Goal: Navigation & Orientation: Find specific page/section

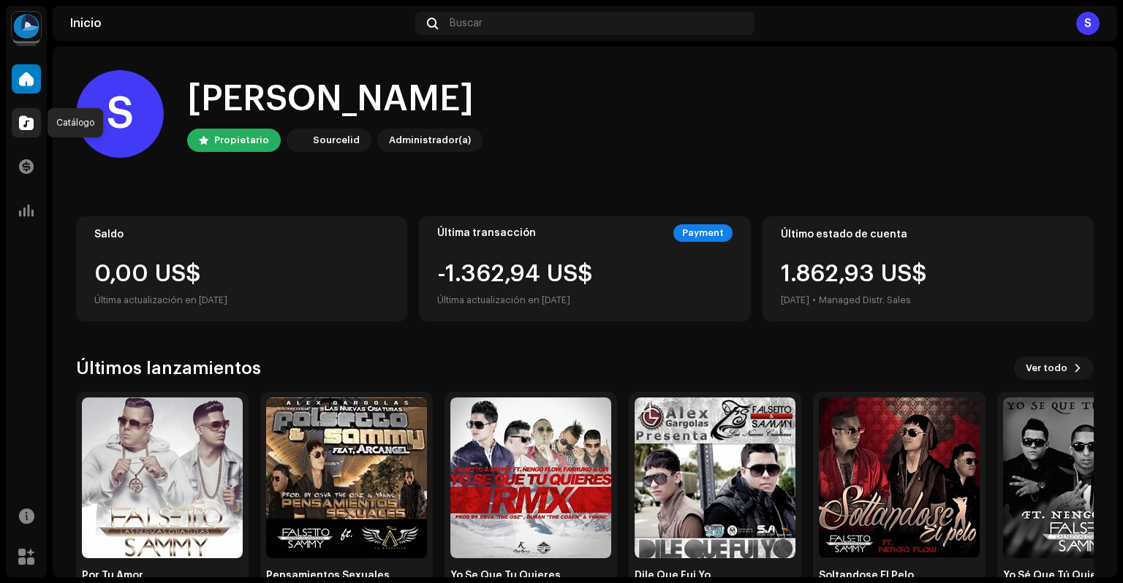
click at [23, 124] on span at bounding box center [26, 123] width 15 height 12
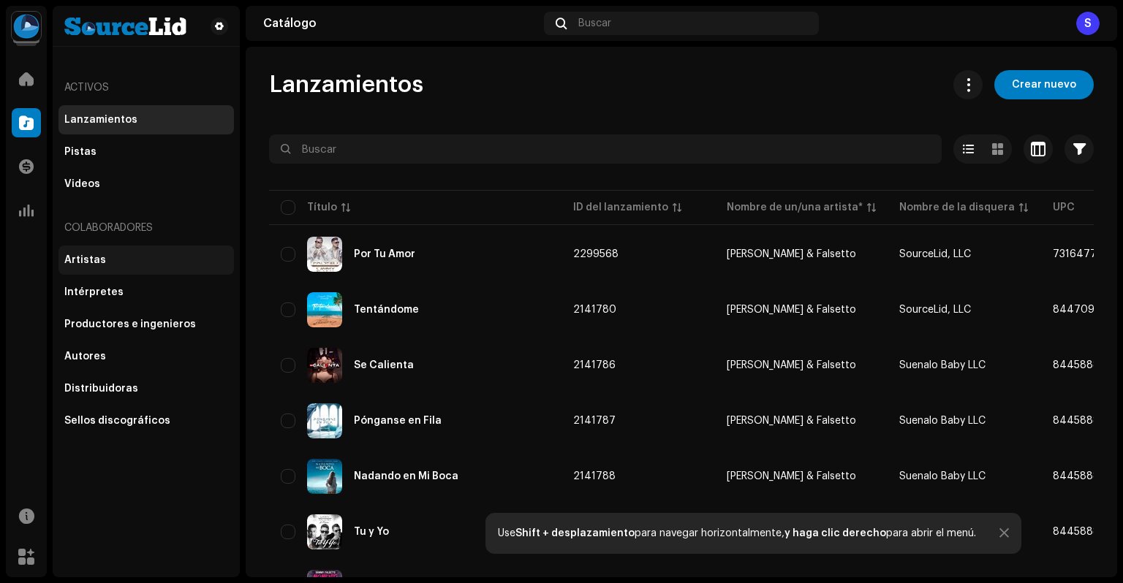
click at [148, 256] on div "Artistas" at bounding box center [146, 260] width 164 height 12
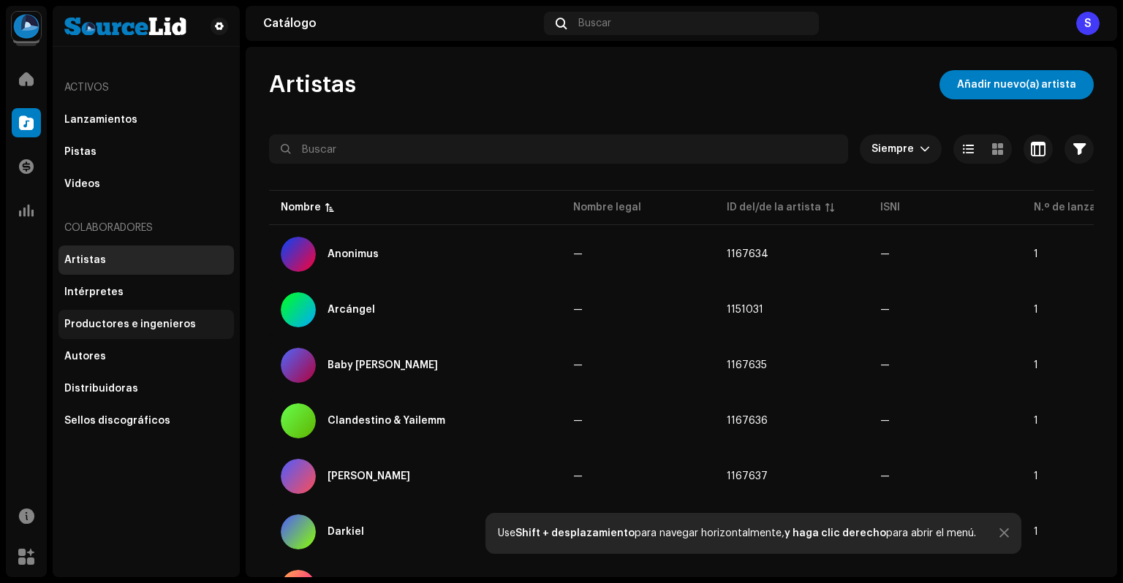
click at [208, 327] on div "Productores e ingenieros" at bounding box center [146, 325] width 164 height 12
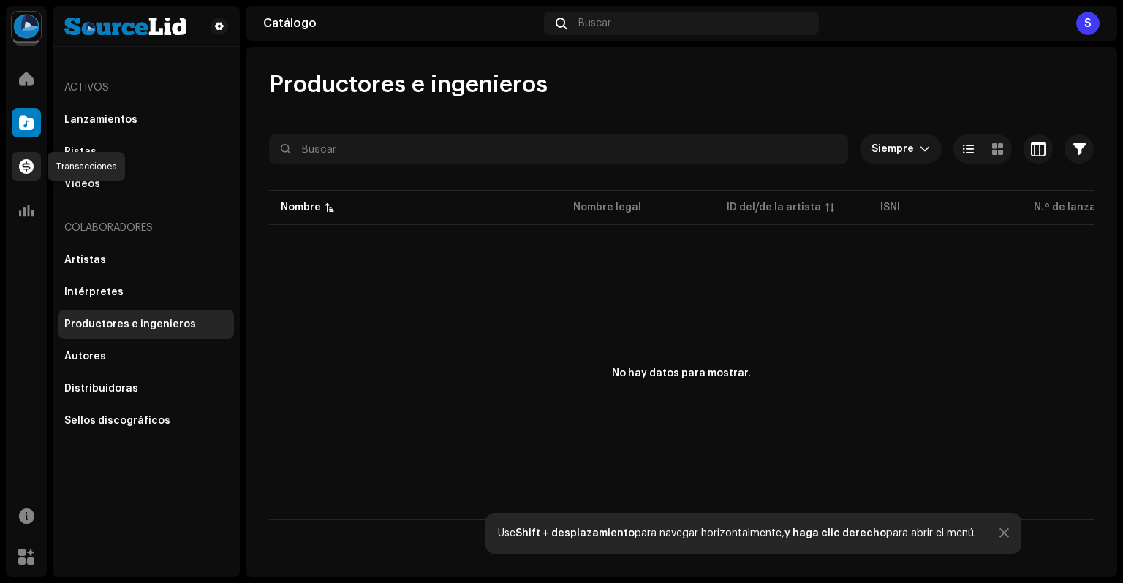
click at [27, 164] on span at bounding box center [26, 167] width 15 height 12
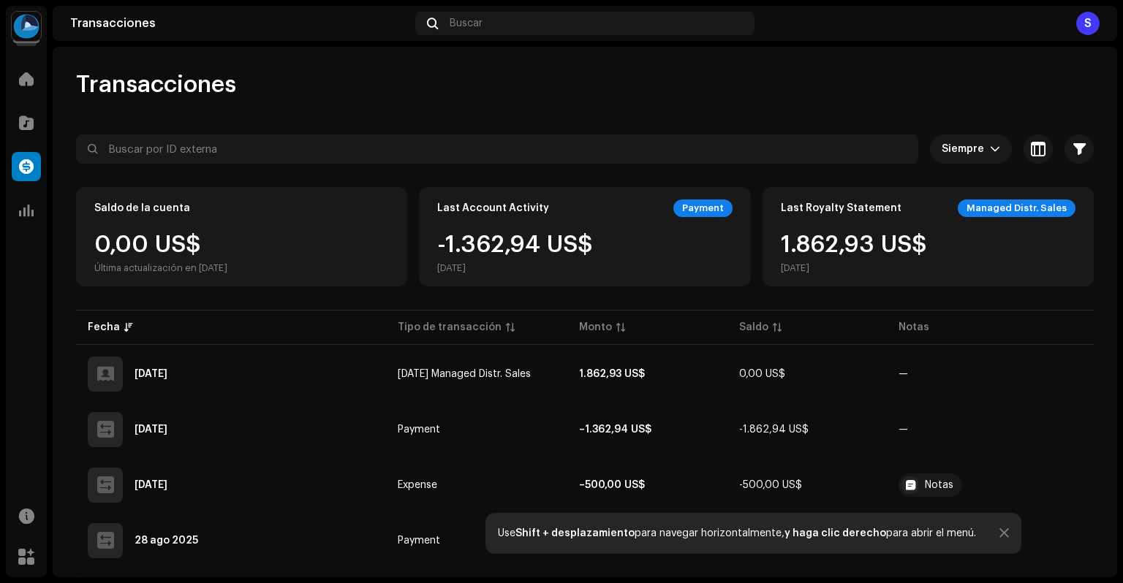
click at [20, 27] on img at bounding box center [26, 26] width 29 height 29
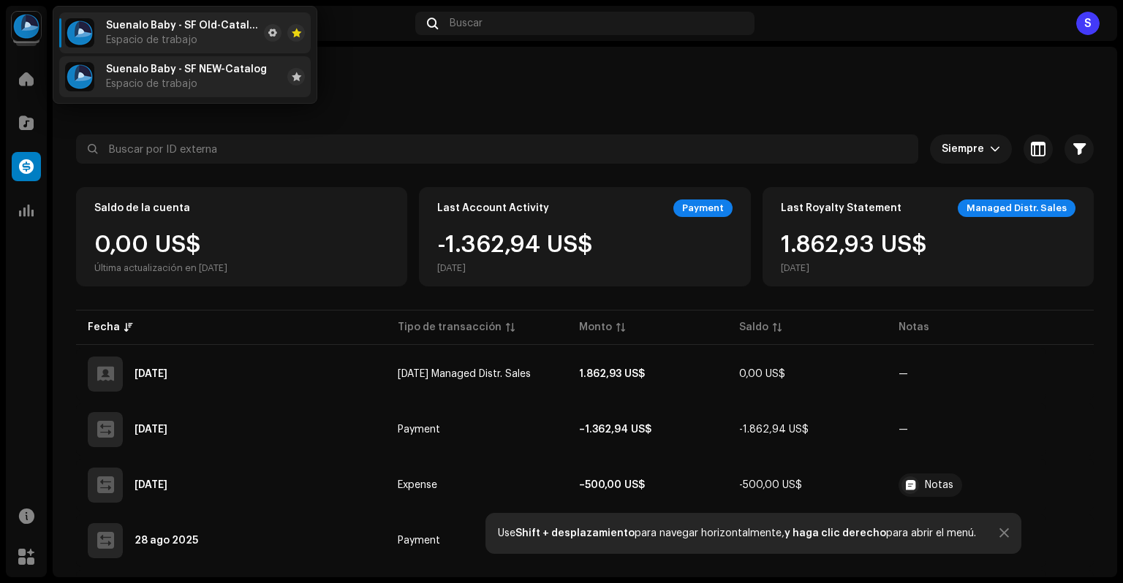
click at [104, 75] on div "Suenalo Baby - SF NEW-Catalog Espacio de trabajo" at bounding box center [166, 76] width 202 height 29
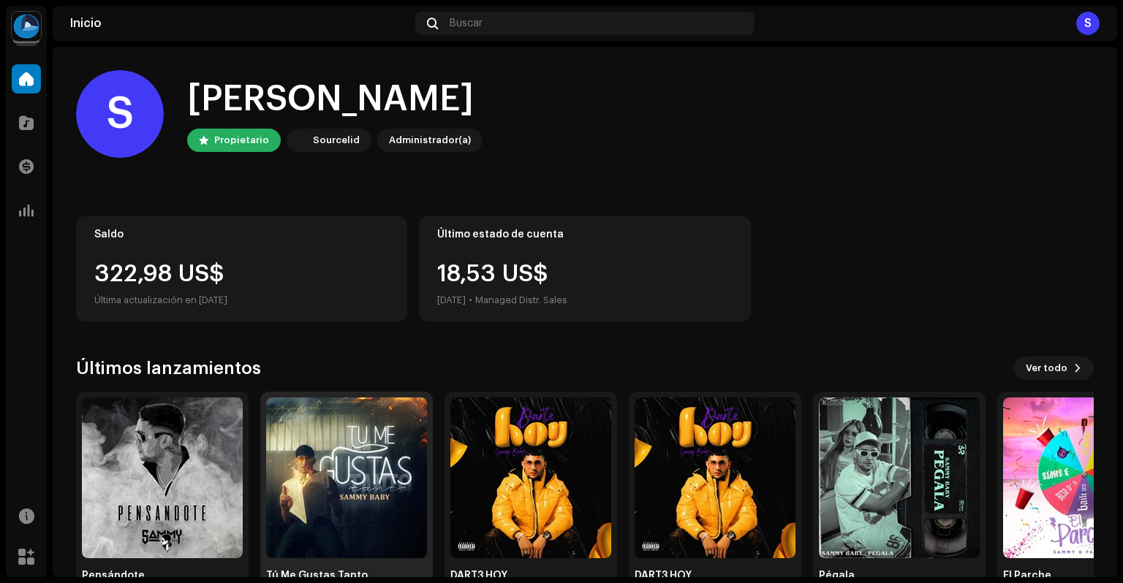
scroll to position [48, 0]
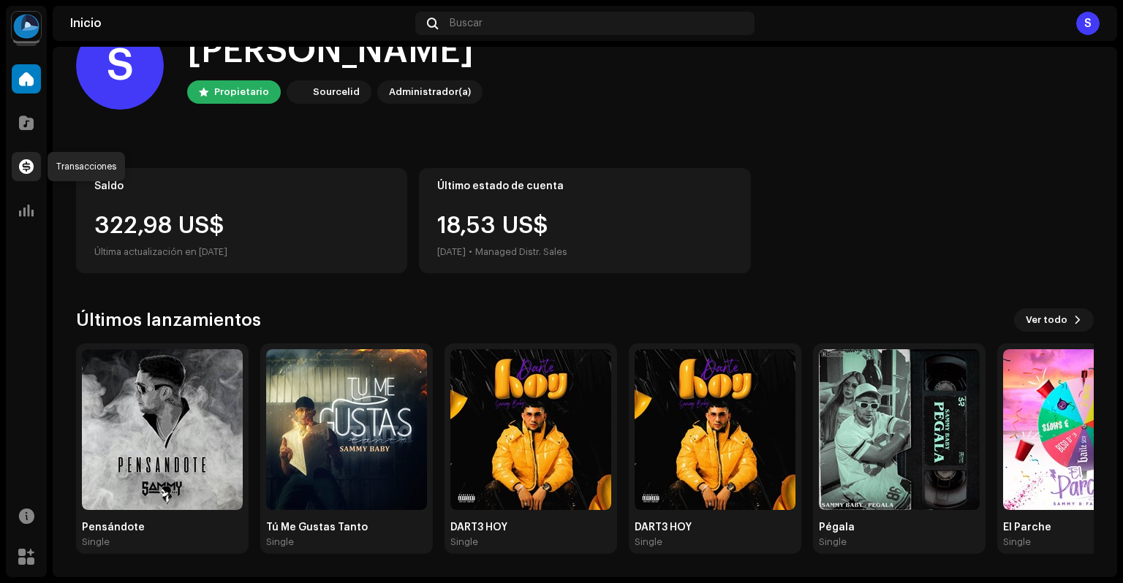
click at [23, 165] on span at bounding box center [26, 167] width 15 height 12
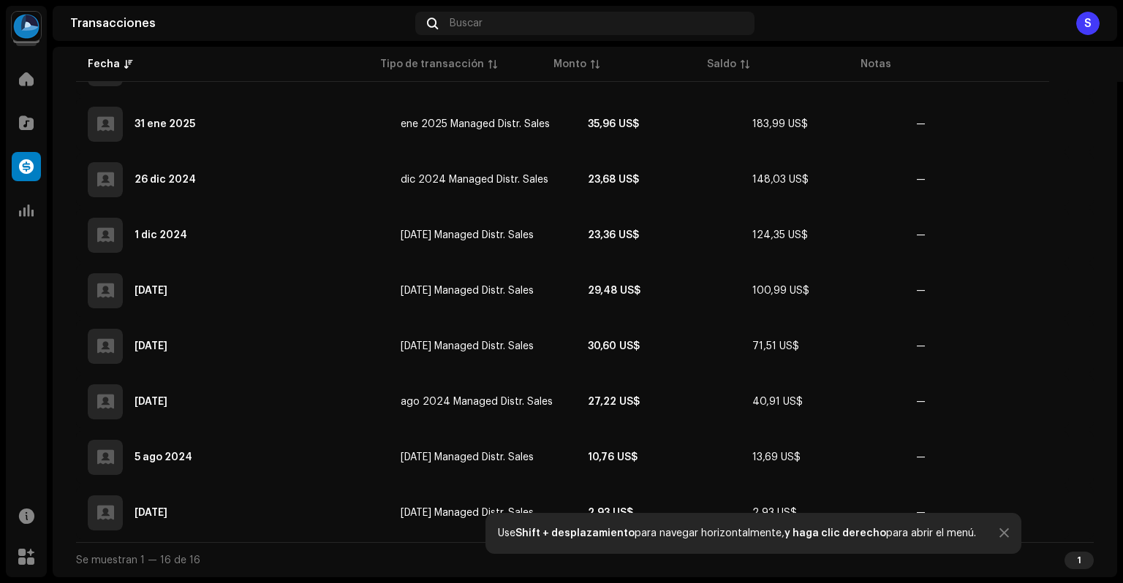
scroll to position [698, 0]
click at [999, 534] on div at bounding box center [1004, 534] width 10 height 12
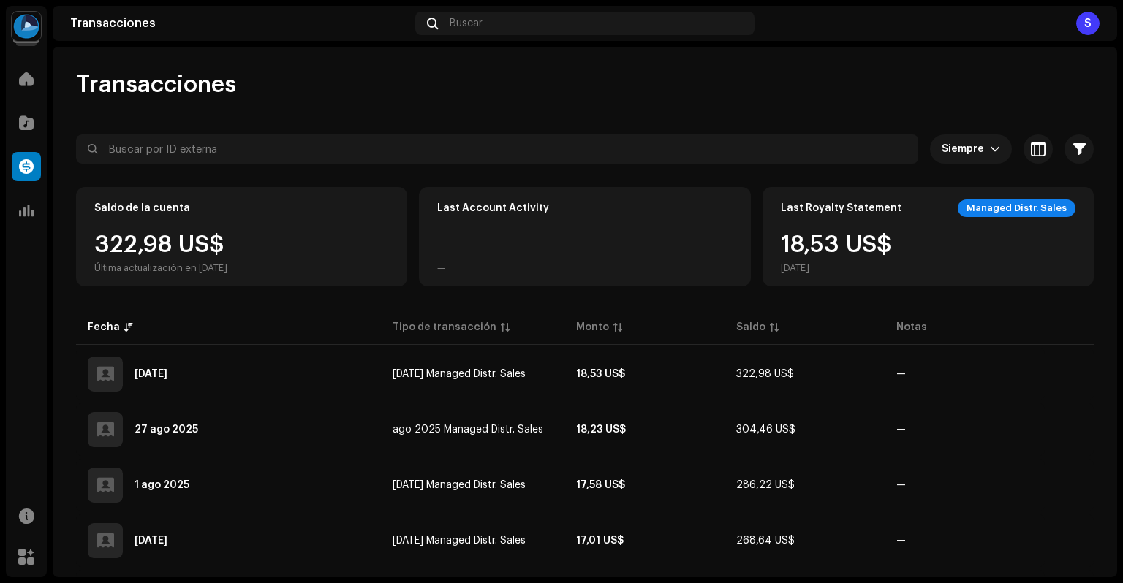
scroll to position [0, 0]
click at [20, 124] on span at bounding box center [26, 123] width 15 height 12
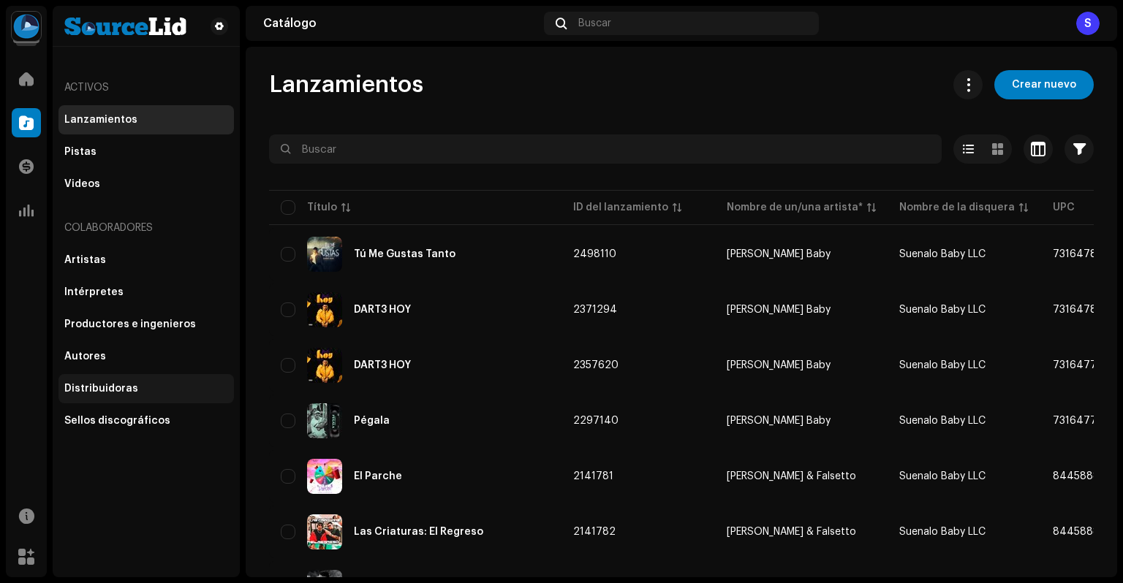
click at [123, 387] on div "Distribuidoras" at bounding box center [101, 389] width 74 height 12
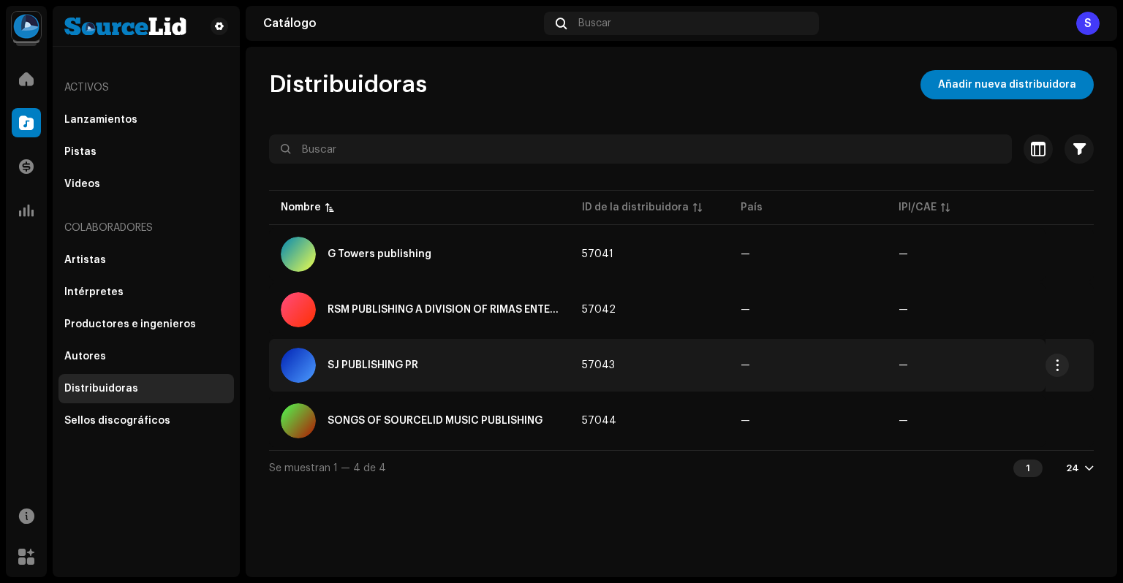
click at [431, 362] on div "SJ PUBLISHING PR" at bounding box center [420, 365] width 278 height 35
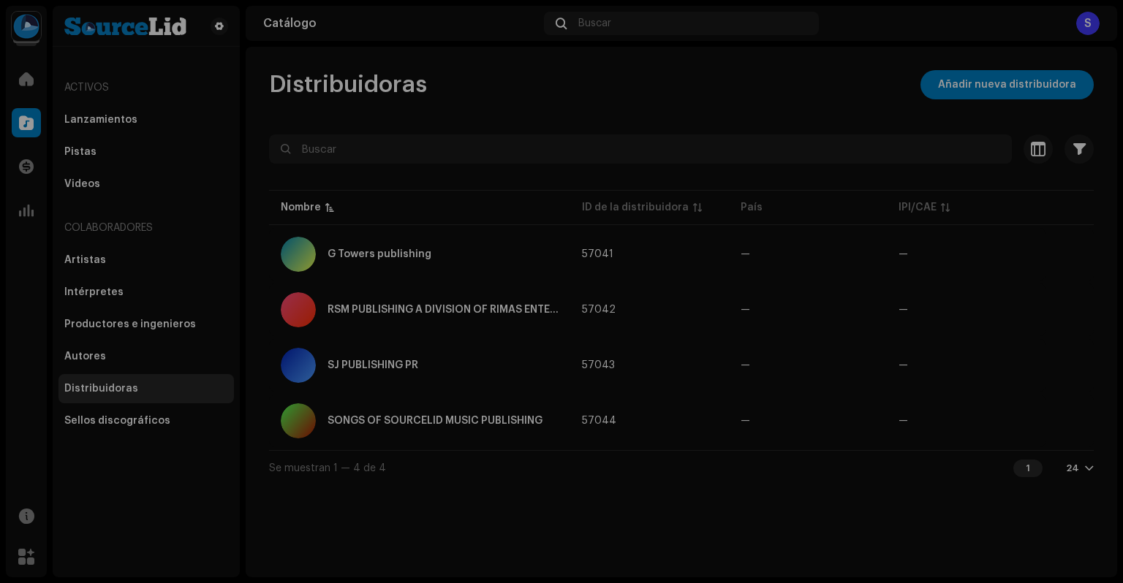
click at [222, 90] on div "SJ PUBLISHING PR 57043 Información de la distribuidora Nombre del editor SJ PUB…" at bounding box center [561, 291] width 1123 height 583
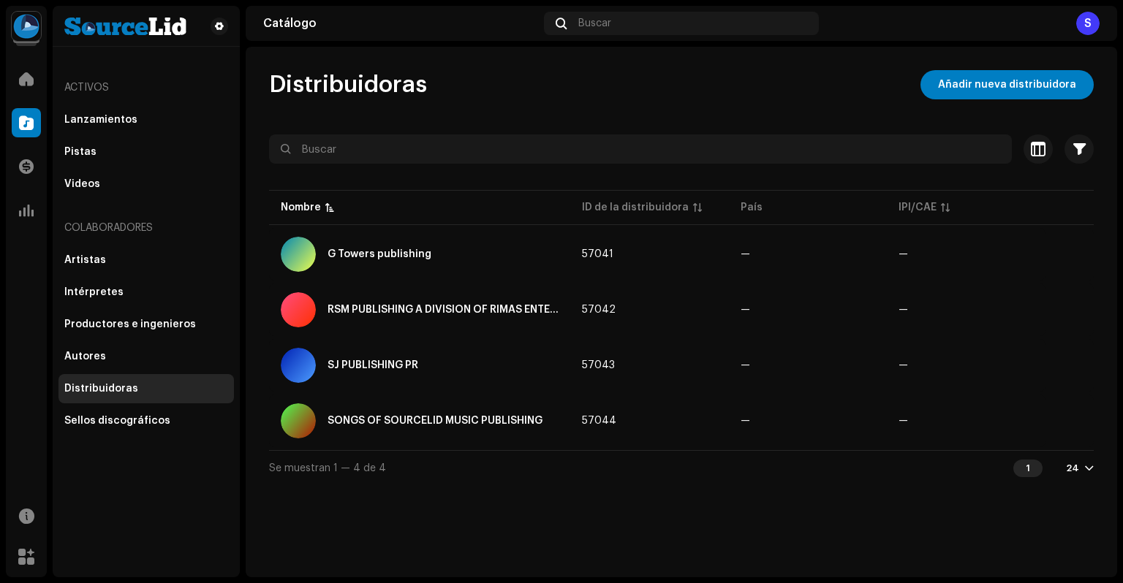
click at [1090, 22] on div "S" at bounding box center [1087, 23] width 23 height 23
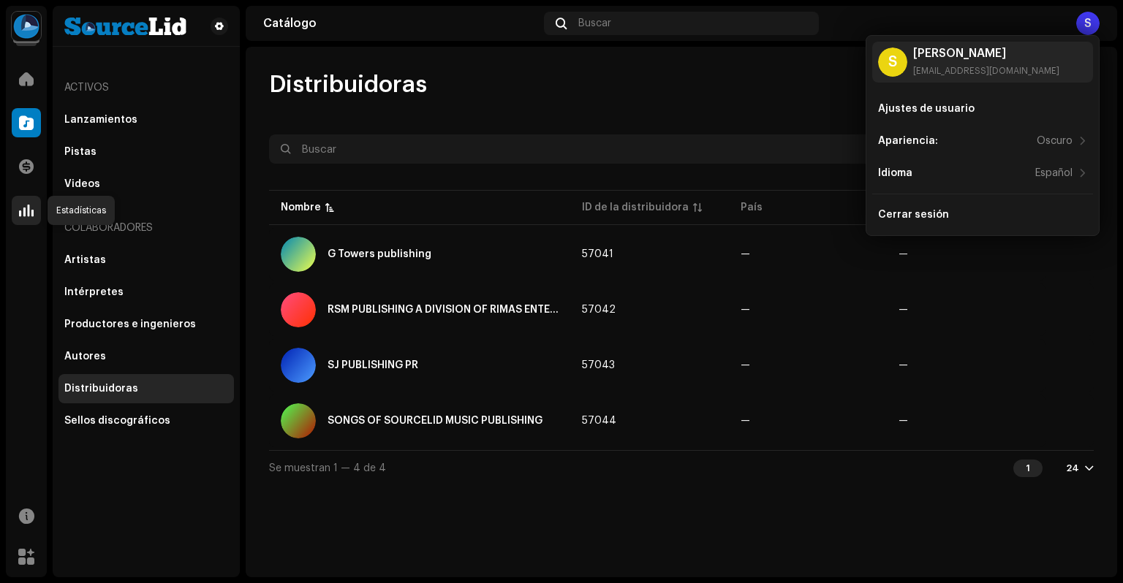
click at [20, 213] on span at bounding box center [26, 211] width 15 height 12
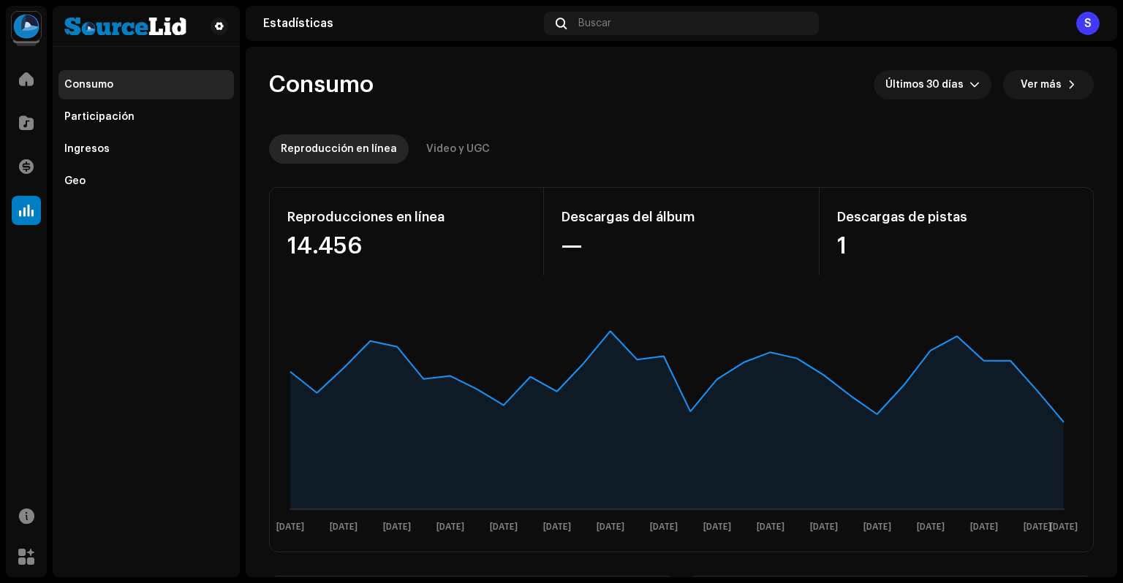
click at [18, 30] on img at bounding box center [26, 26] width 29 height 29
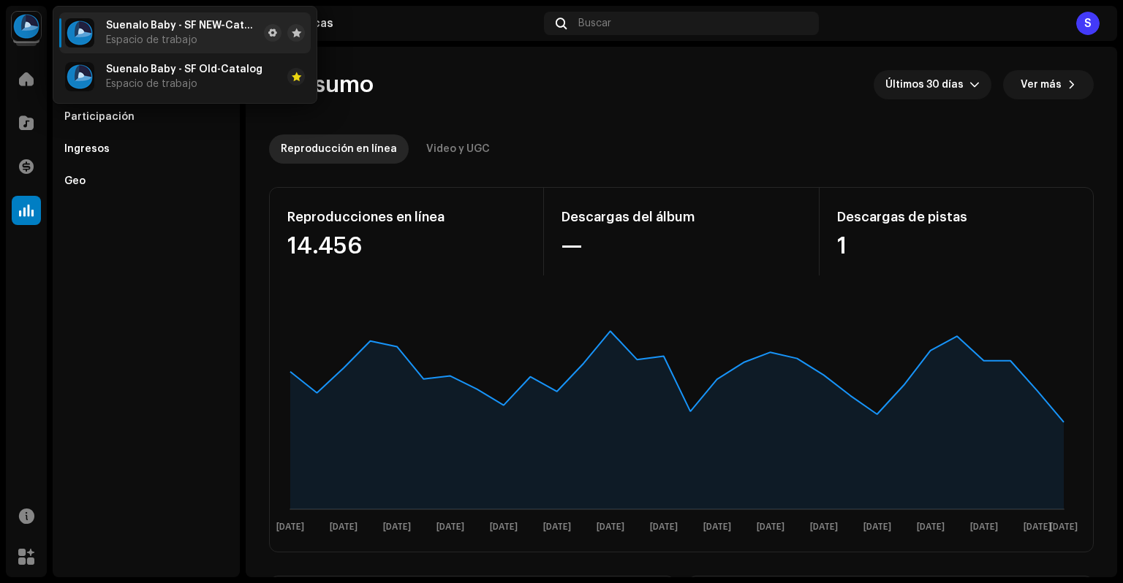
click at [198, 34] on div "Suenalo Baby - SF NEW-Catalog Espacio de trabajo" at bounding box center [182, 33] width 152 height 26
click at [270, 34] on span at bounding box center [272, 33] width 9 height 12
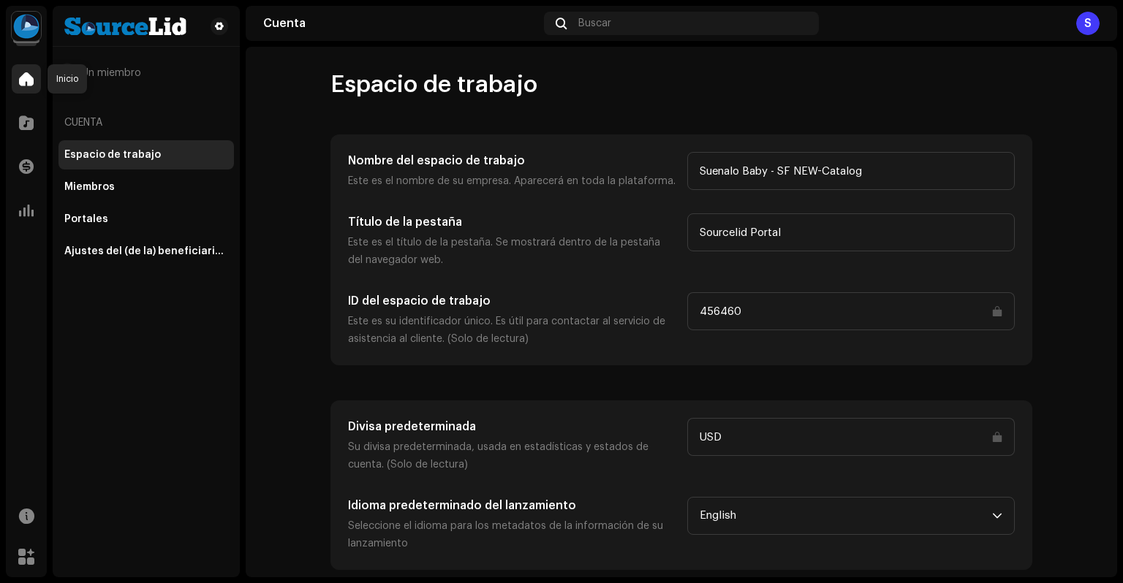
click at [26, 85] on span at bounding box center [26, 79] width 15 height 12
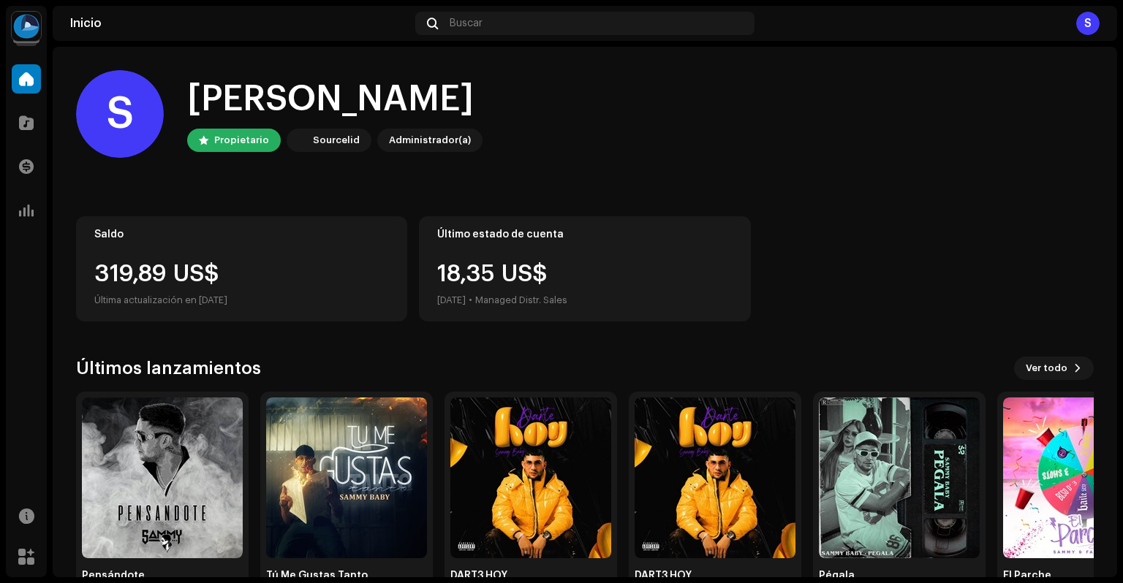
click at [31, 27] on img at bounding box center [26, 26] width 29 height 29
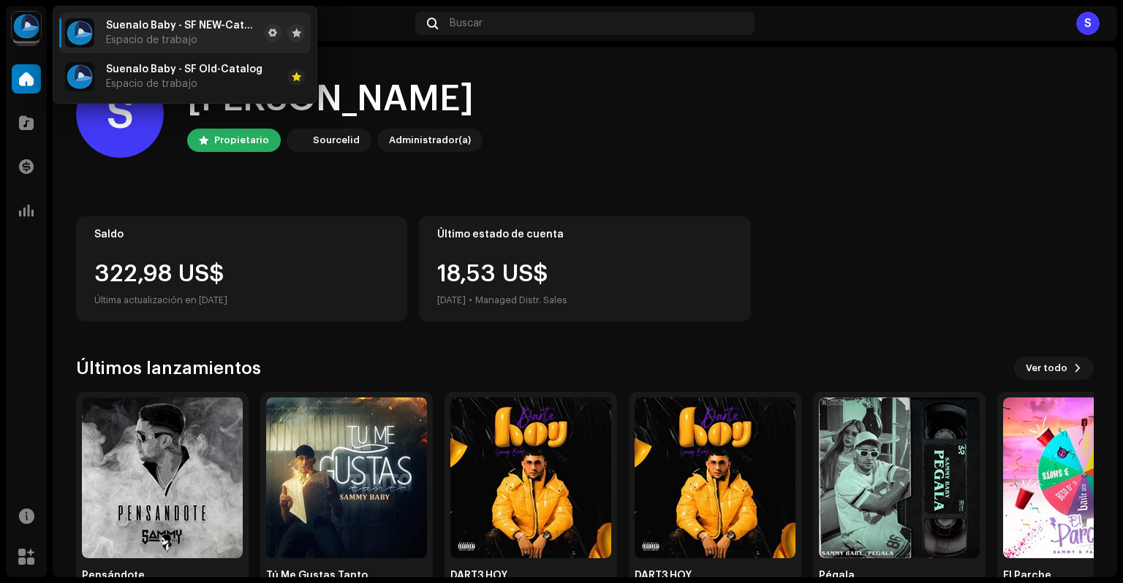
click at [145, 34] on div "Suenalo Baby - SF NEW-Catalog Espacio de trabajo" at bounding box center [182, 33] width 152 height 26
click at [135, 71] on span "Suenalo Baby - SF Old-Catalog" at bounding box center [184, 70] width 156 height 12
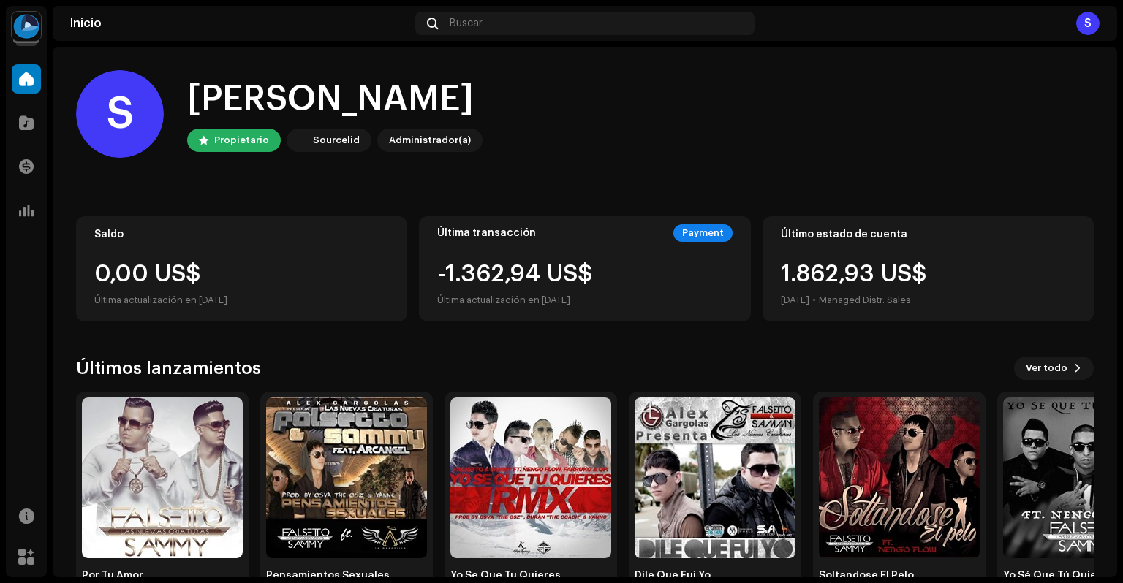
click at [338, 139] on div "Sourcelid" at bounding box center [336, 141] width 47 height 18
click at [20, 121] on span at bounding box center [26, 123] width 15 height 12
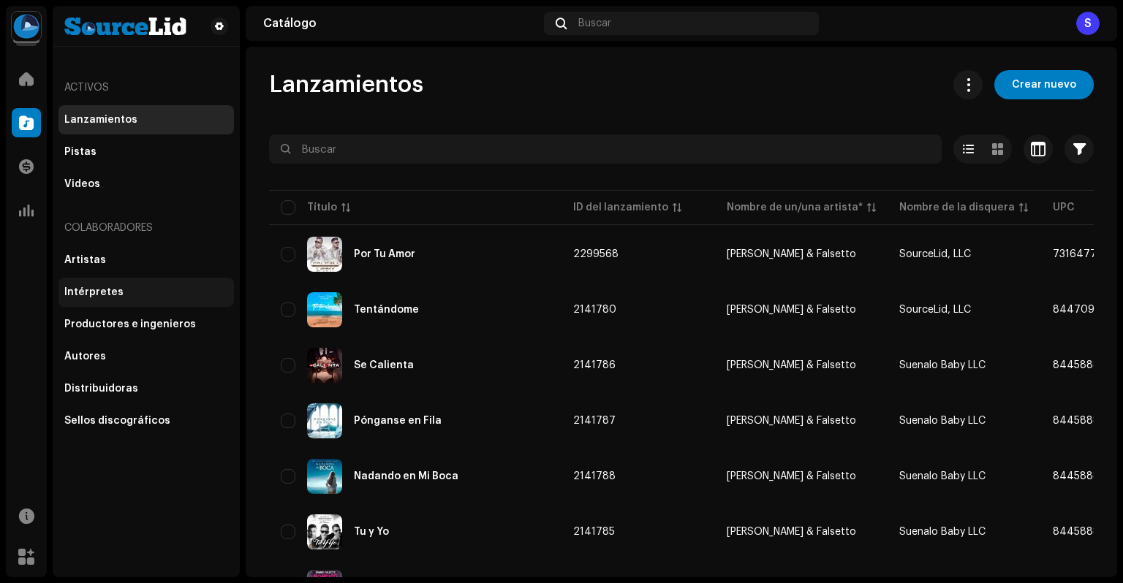
click at [154, 297] on div "Intérpretes" at bounding box center [146, 293] width 164 height 12
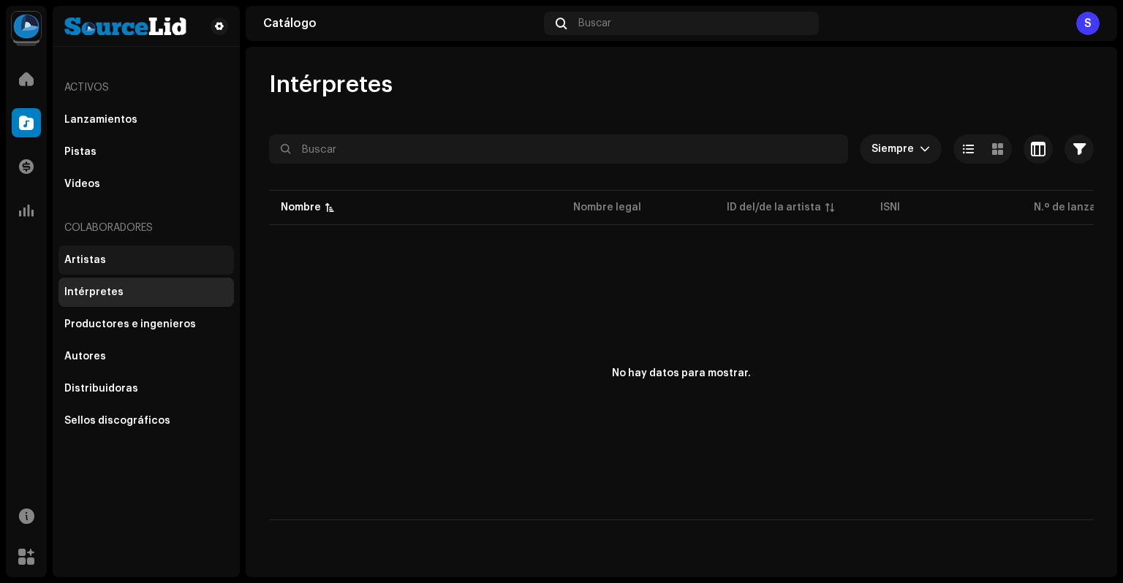
click at [101, 252] on div "Artistas" at bounding box center [145, 260] width 175 height 29
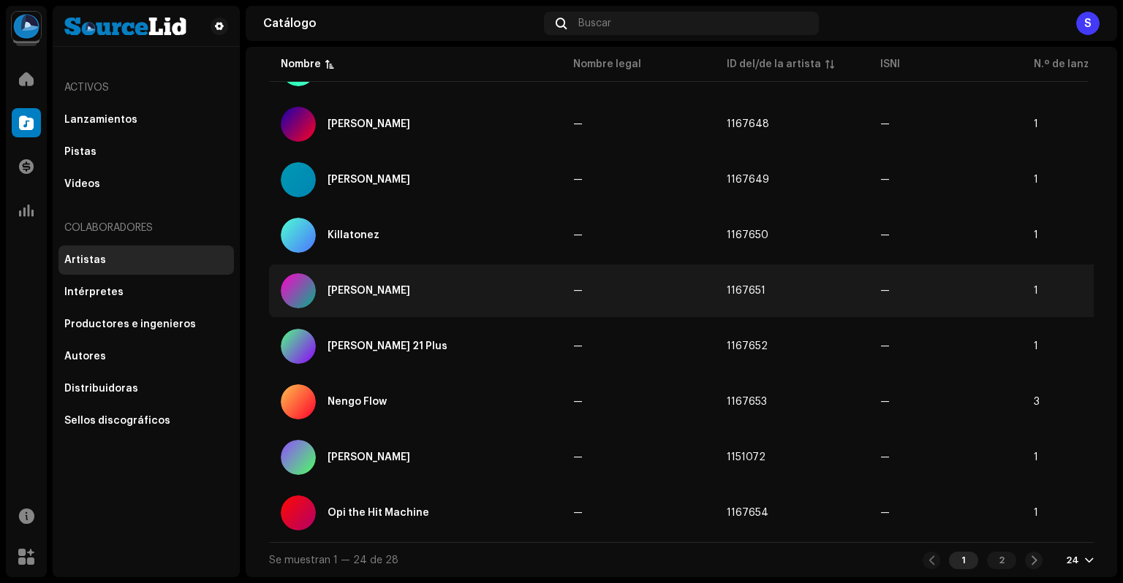
scroll to position [1028, 0]
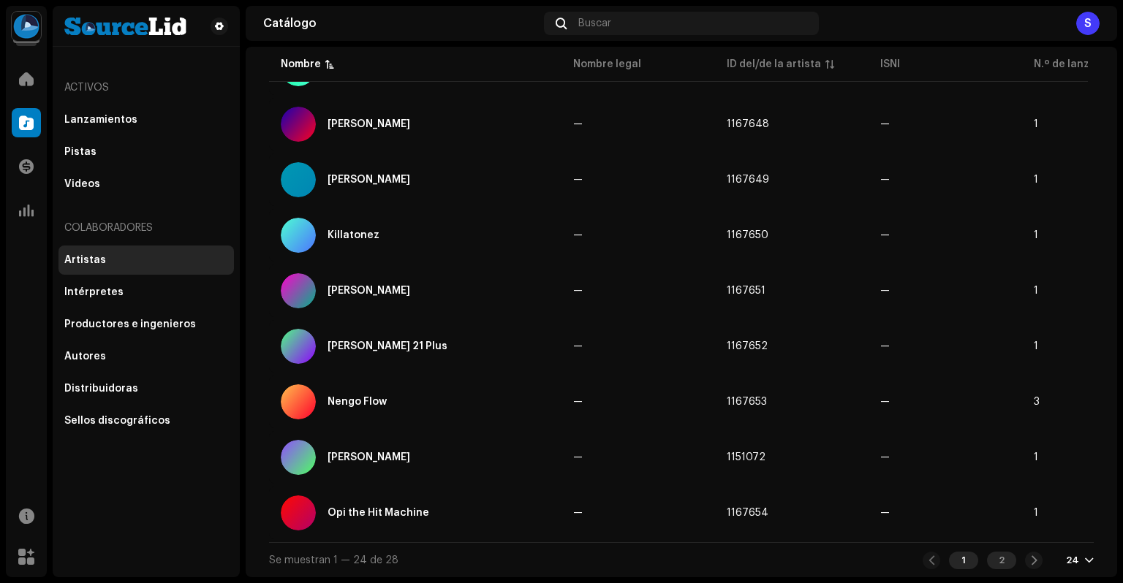
click at [996, 563] on div "2" at bounding box center [1001, 561] width 29 height 18
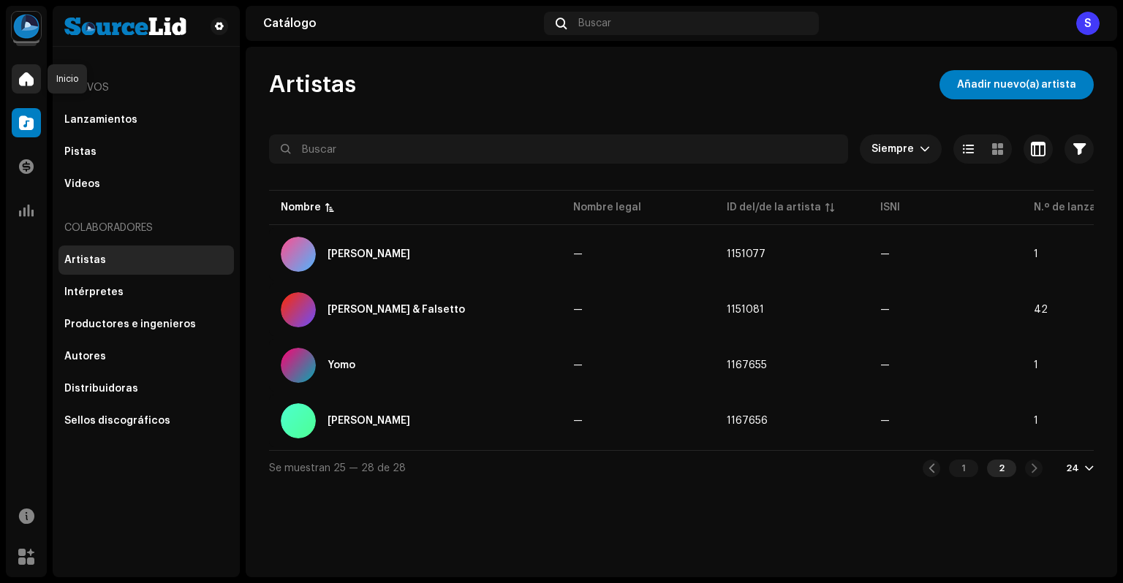
click at [21, 77] on span at bounding box center [26, 79] width 15 height 12
